Goal: Task Accomplishment & Management: Complete application form

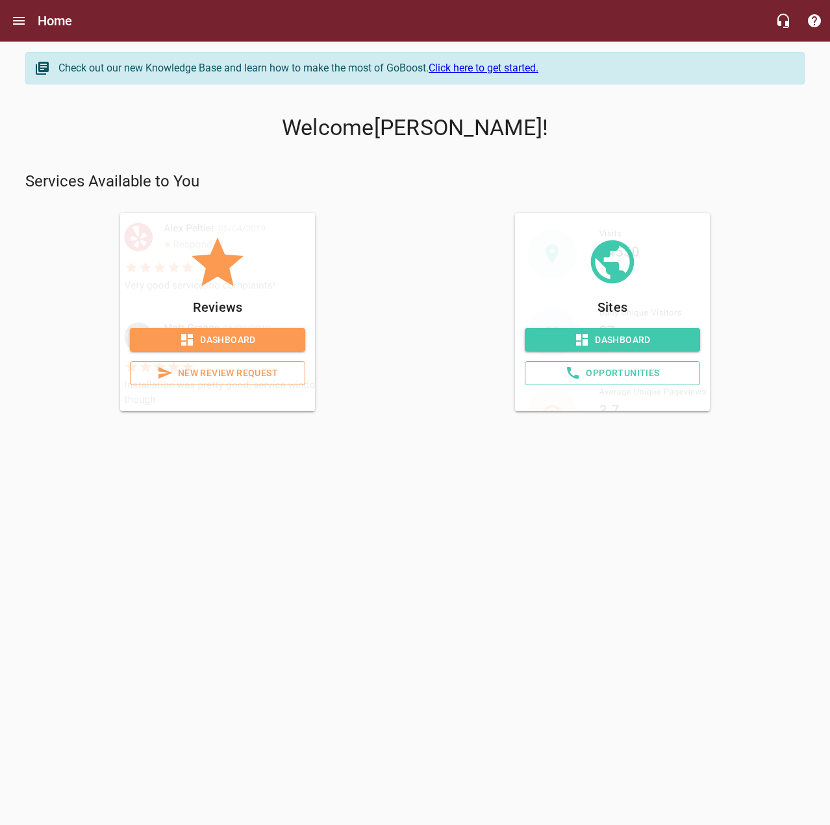
drag, startPoint x: 0, startPoint y: 0, endPoint x: 205, endPoint y: 338, distance: 395.4
click at [205, 338] on span "Dashboard" at bounding box center [217, 340] width 155 height 16
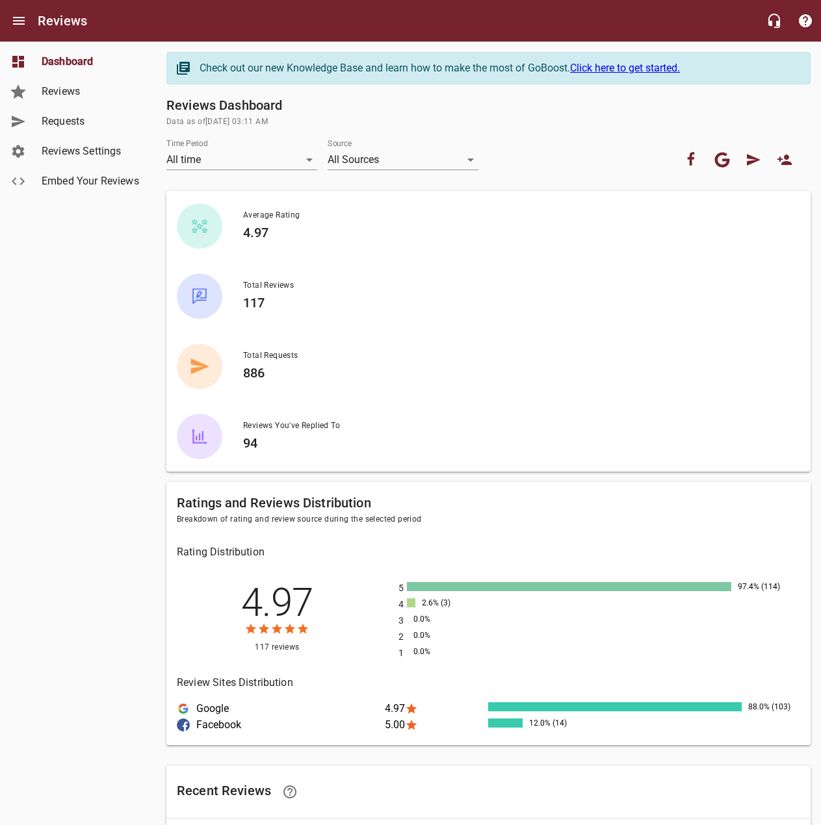
click at [98, 122] on span "Requests" at bounding box center [91, 122] width 99 height 16
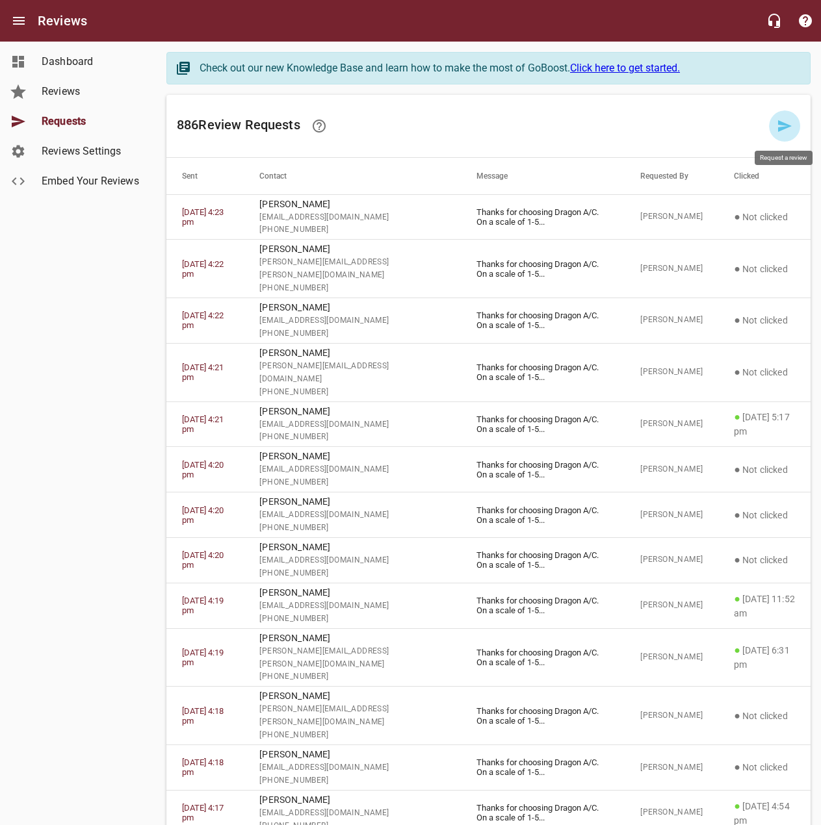
click at [778, 123] on icon at bounding box center [785, 126] width 16 height 16
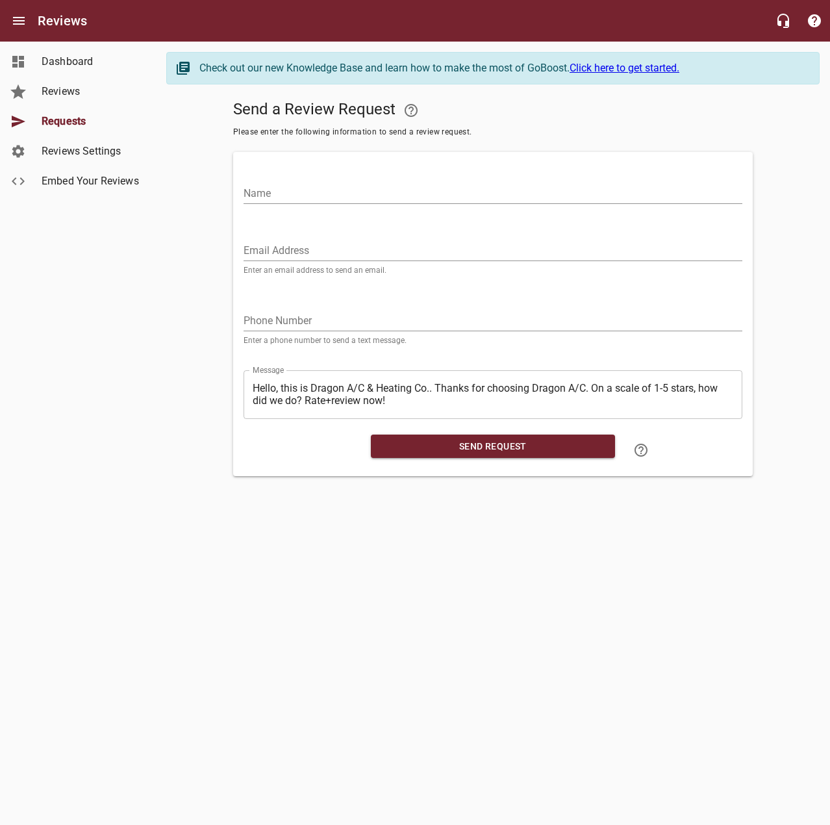
drag, startPoint x: 665, startPoint y: 190, endPoint x: 725, endPoint y: 106, distance: 103.5
click at [665, 190] on input "Name" at bounding box center [493, 193] width 499 height 21
type input "[PERSON_NAME]"
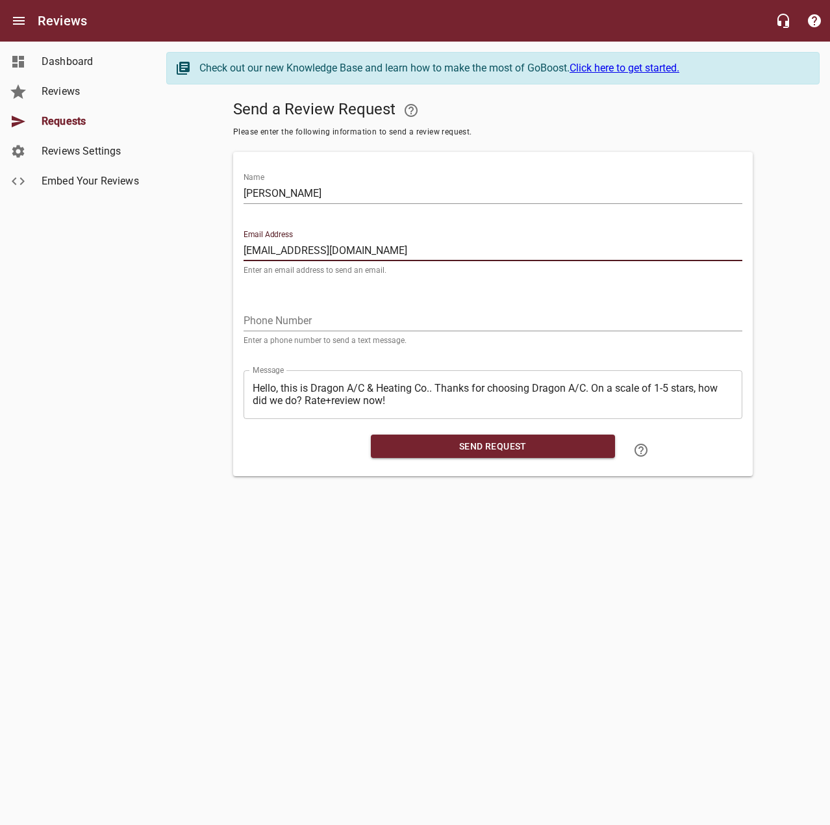
type input "[EMAIL_ADDRESS][DOMAIN_NAME]"
click at [441, 308] on div "Phone Number Enter a phone number to send a text message." at bounding box center [493, 322] width 499 height 44
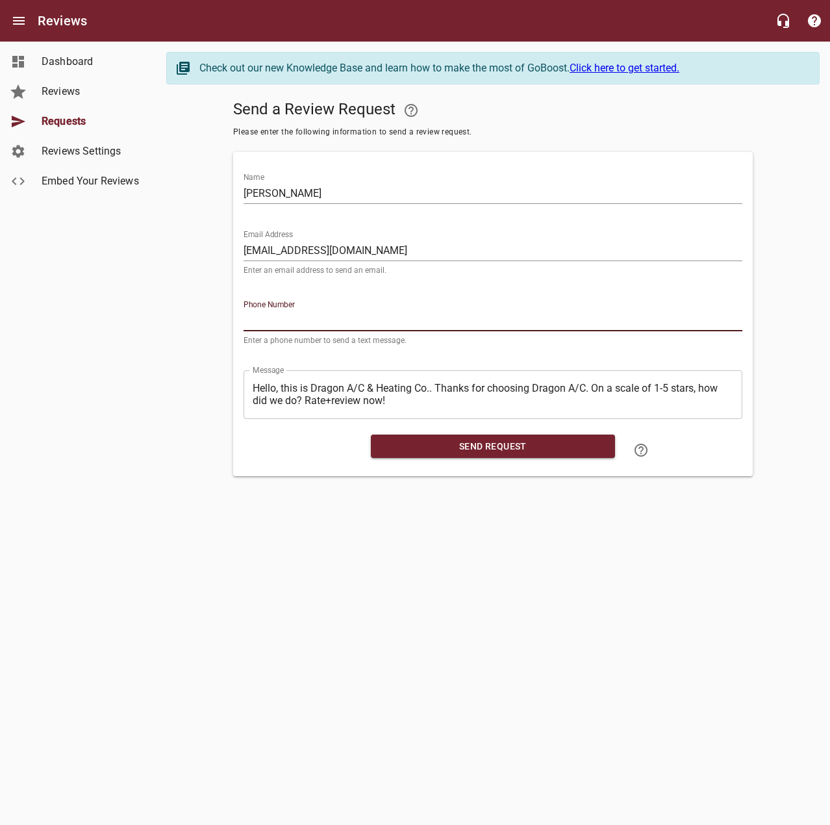
click at [440, 319] on input "tel" at bounding box center [493, 321] width 499 height 21
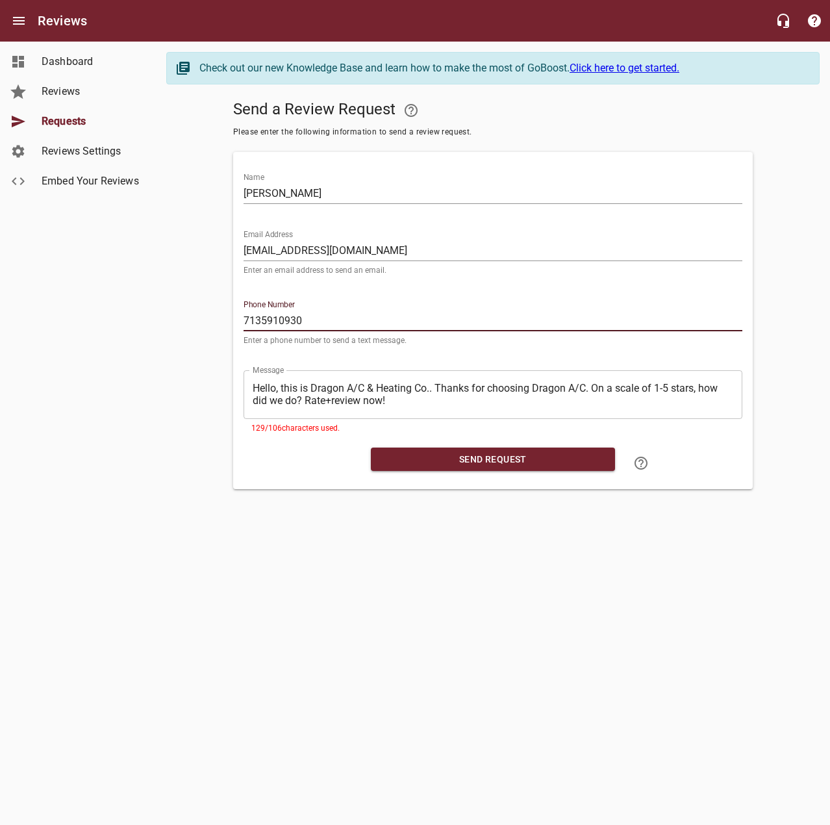
type input "7135910930"
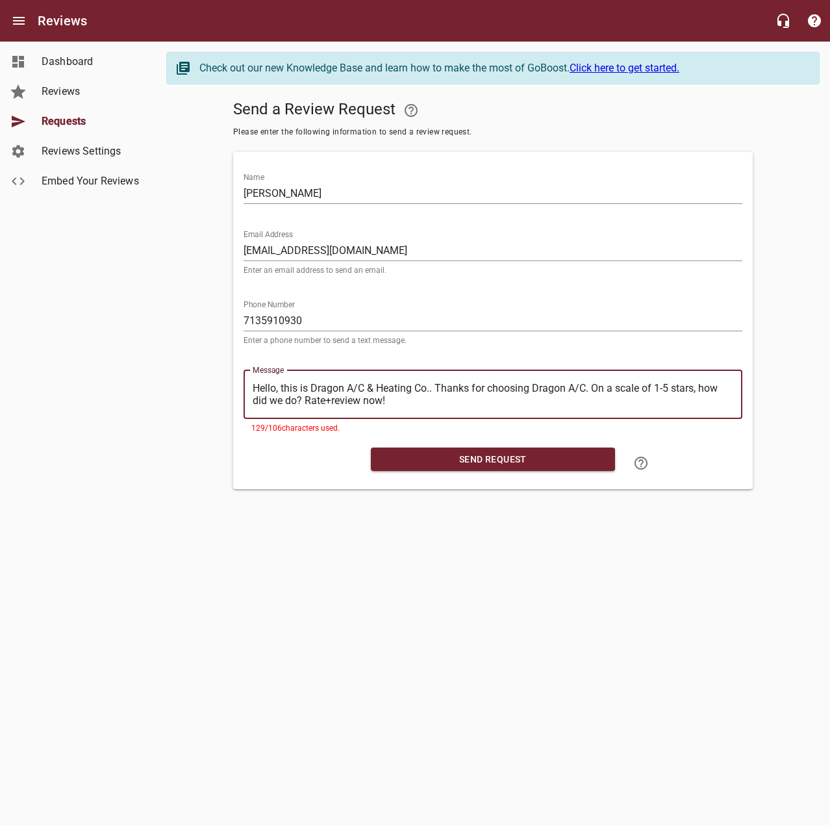
drag, startPoint x: 434, startPoint y: 388, endPoint x: 213, endPoint y: 380, distance: 221.1
click at [213, 380] on div "Send a Review Request Please enter the following information to send a review r…" at bounding box center [493, 292] width 654 height 394
type textarea "Thanks for choosing Dragon A/C. On a scale of 1-5 stars, how did we do? Rate+re…"
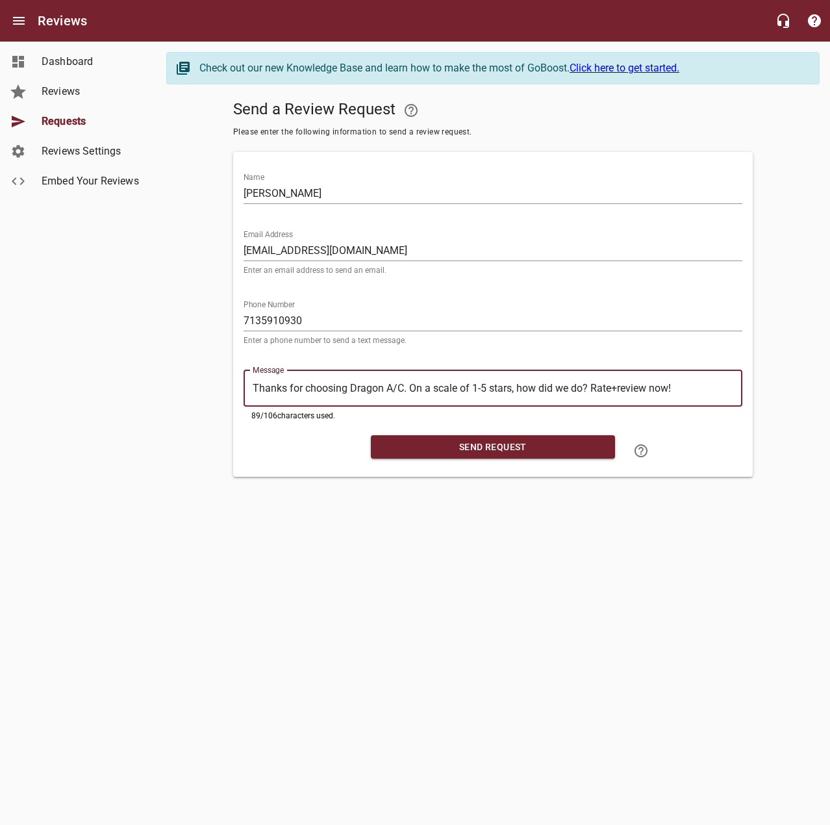
type textarea "Thanks for choosing Dragon A/C. On a scale of 1-5 stars, how did we do? Rate+re…"
click at [442, 443] on span "Send Request" at bounding box center [493, 447] width 224 height 16
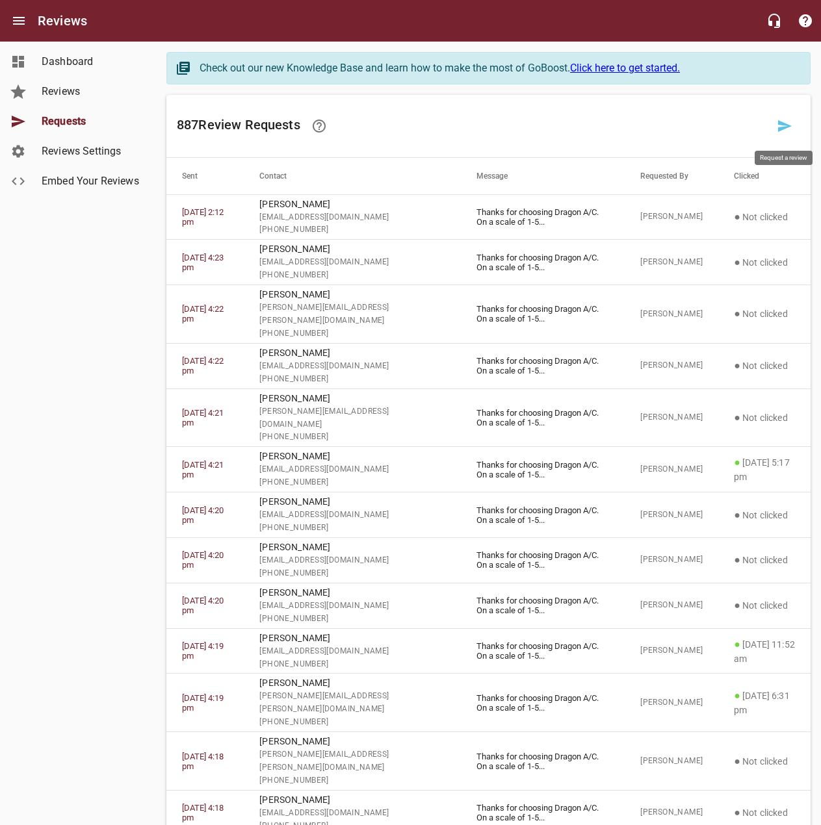
click at [777, 123] on icon at bounding box center [785, 126] width 16 height 16
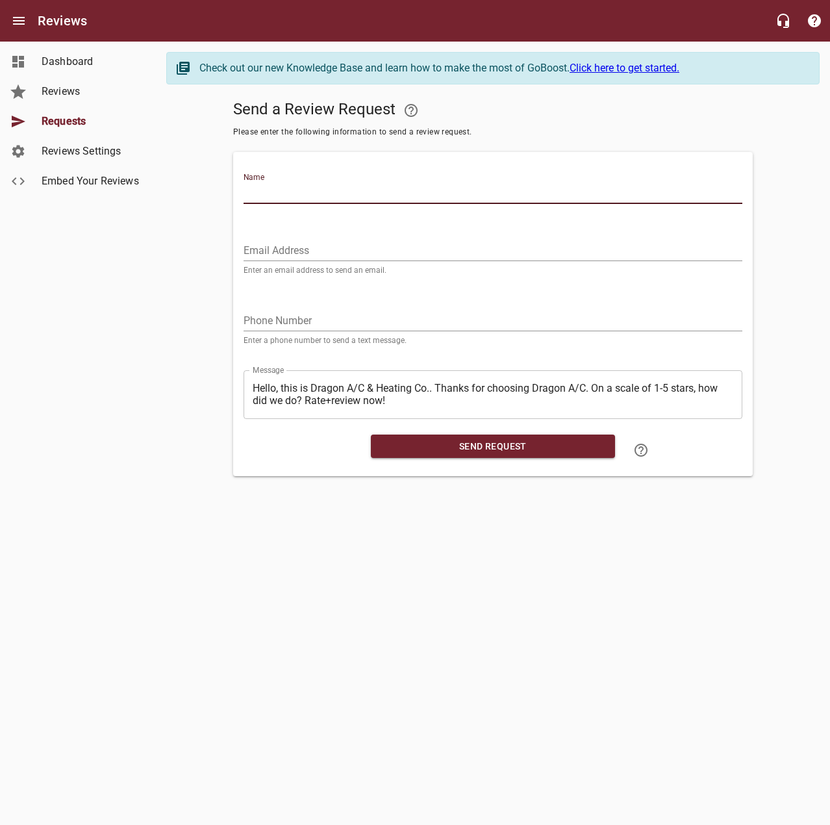
click at [668, 195] on input "Name" at bounding box center [493, 193] width 499 height 21
click at [585, 190] on input "Name" at bounding box center [493, 193] width 499 height 21
type input "[PERSON_NAME]"
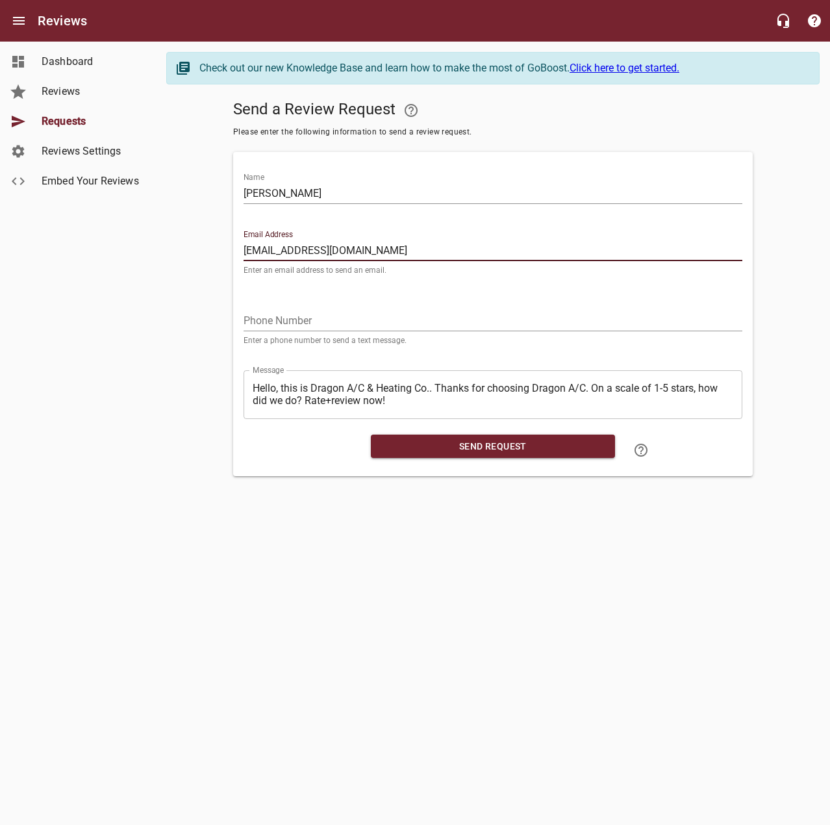
type input "[EMAIL_ADDRESS][DOMAIN_NAME]"
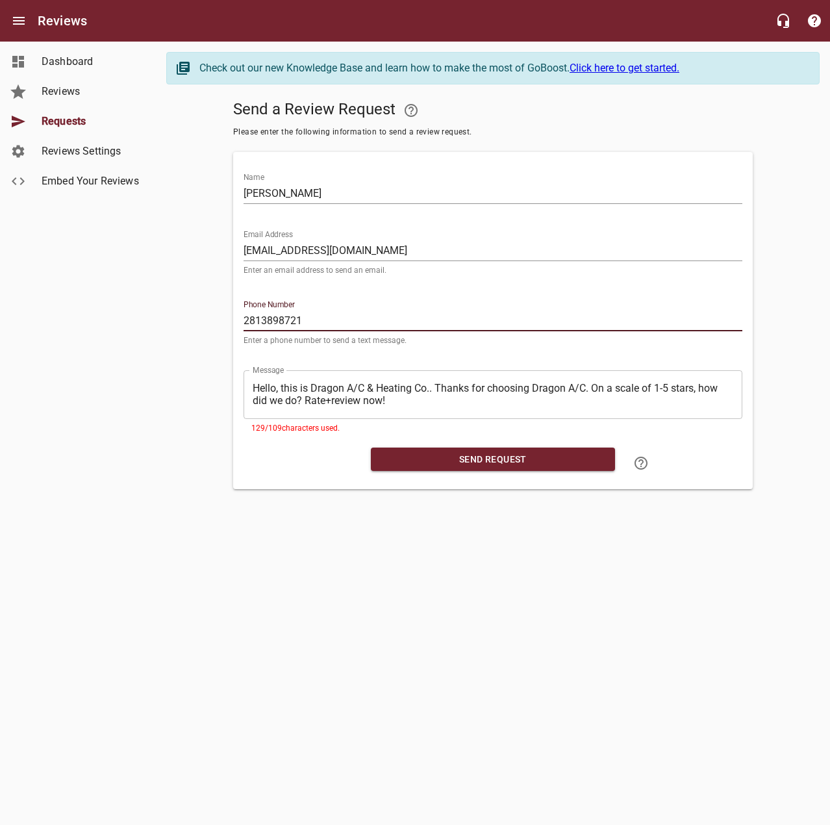
type input "2813898721"
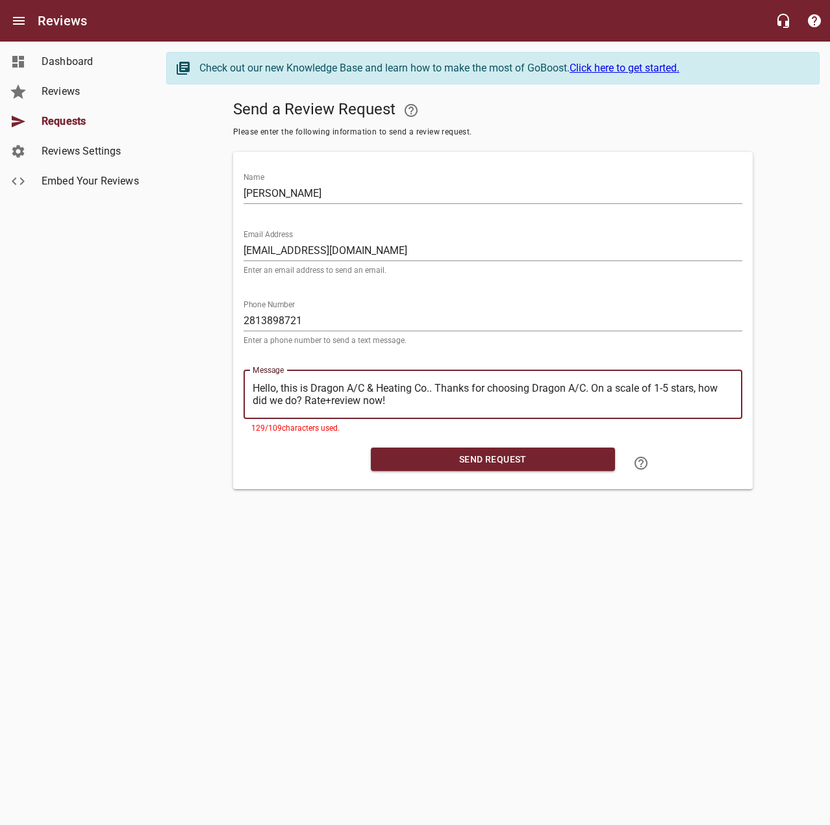
drag, startPoint x: 437, startPoint y: 387, endPoint x: 175, endPoint y: 386, distance: 261.2
click at [172, 381] on div "Send a Review Request Please enter the following information to send a review r…" at bounding box center [493, 292] width 654 height 394
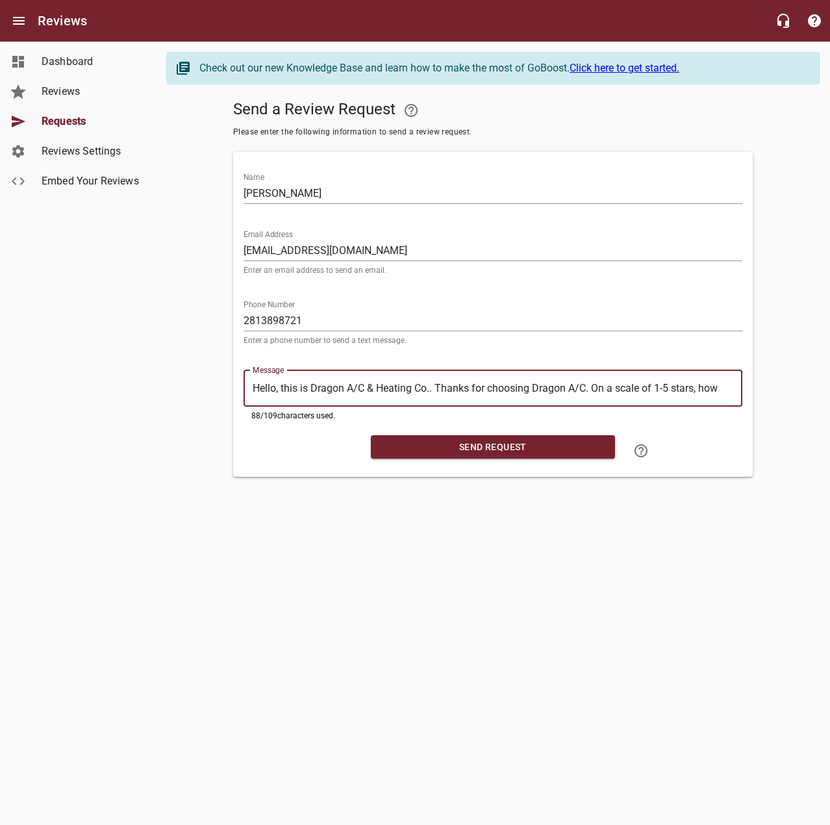
type textarea "Thanks for choosing Dragon A/C. On a scale of 1-5 stars, how did we do? Rate+re…"
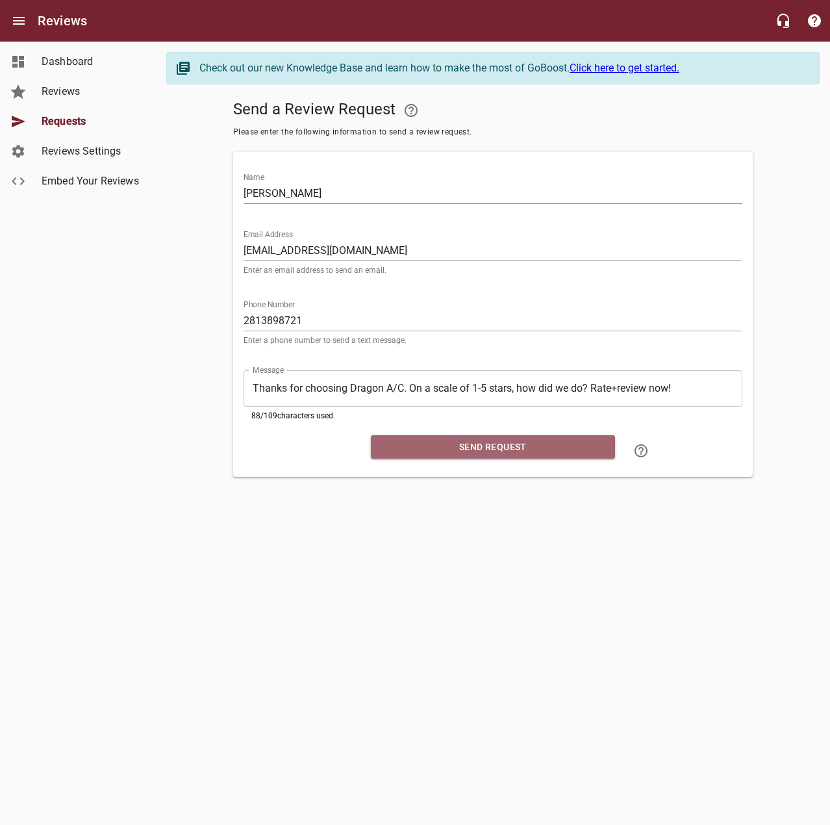
click at [432, 448] on span "Send Request" at bounding box center [493, 447] width 224 height 16
